Goal: Information Seeking & Learning: Learn about a topic

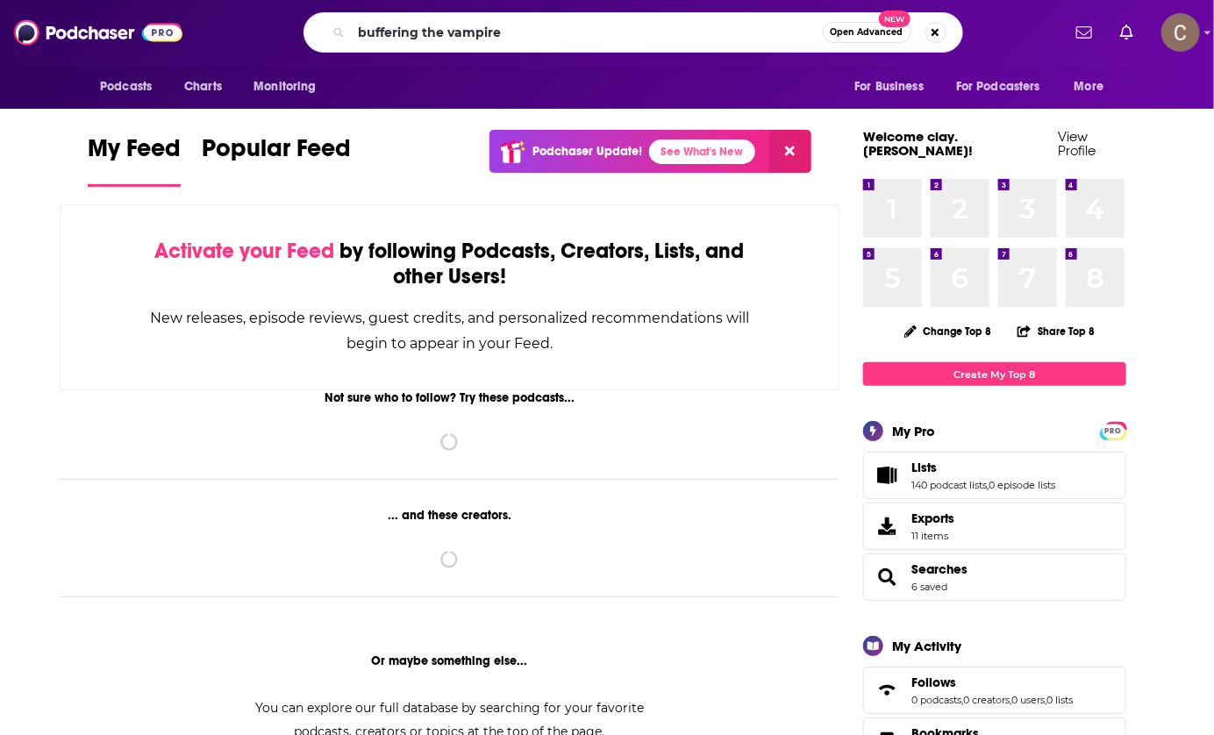
type input "buffering the vampire"
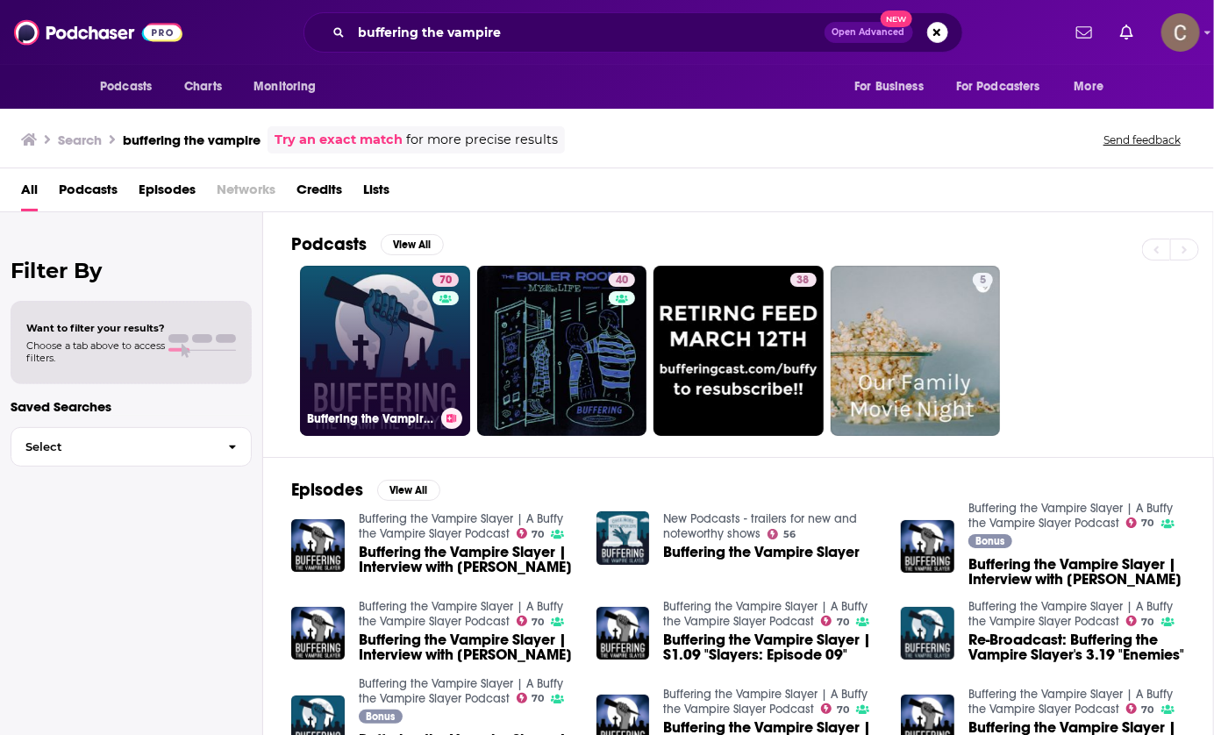
click at [365, 315] on link "70 Buffering the Vampire Slayer | A Buffy the Vampire Slayer Podcast" at bounding box center [385, 351] width 170 height 170
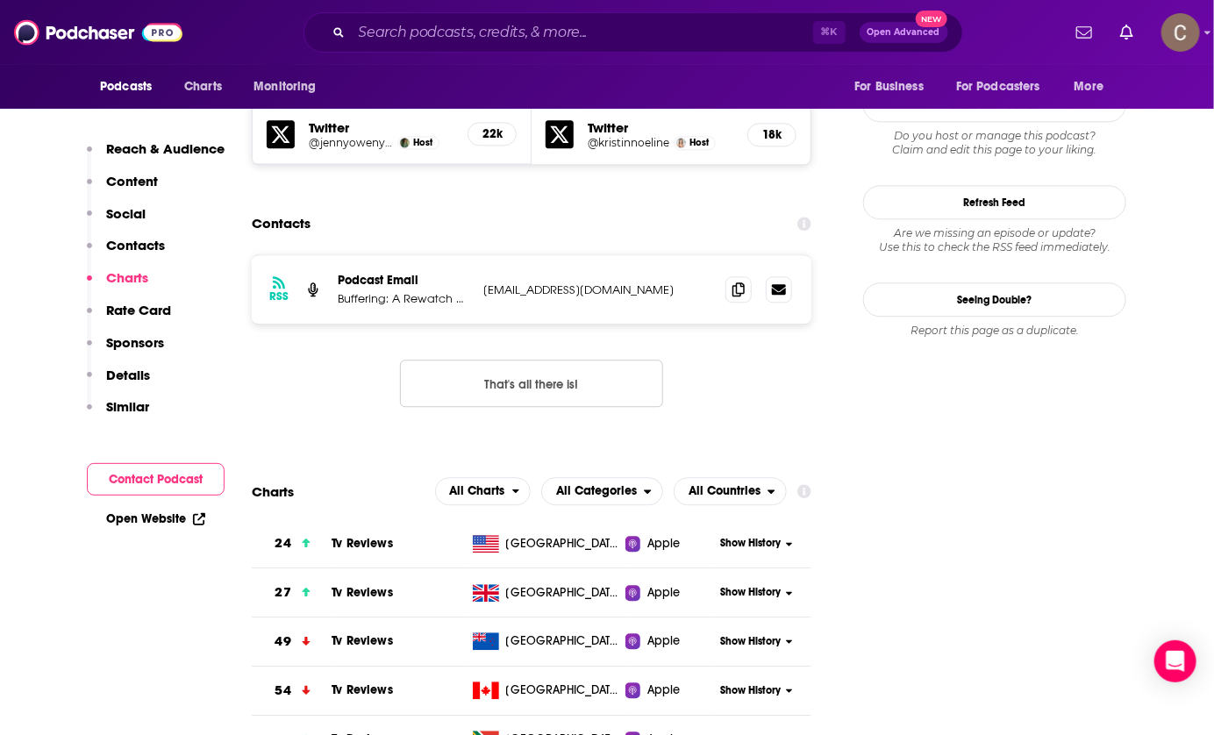
scroll to position [1579, 0]
